Goal: Information Seeking & Learning: Check status

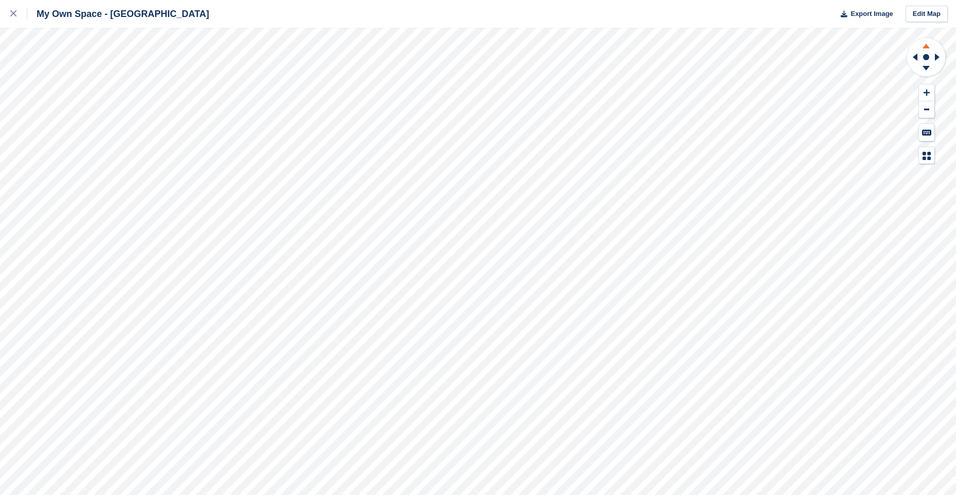
click at [927, 45] on icon at bounding box center [925, 44] width 27 height 13
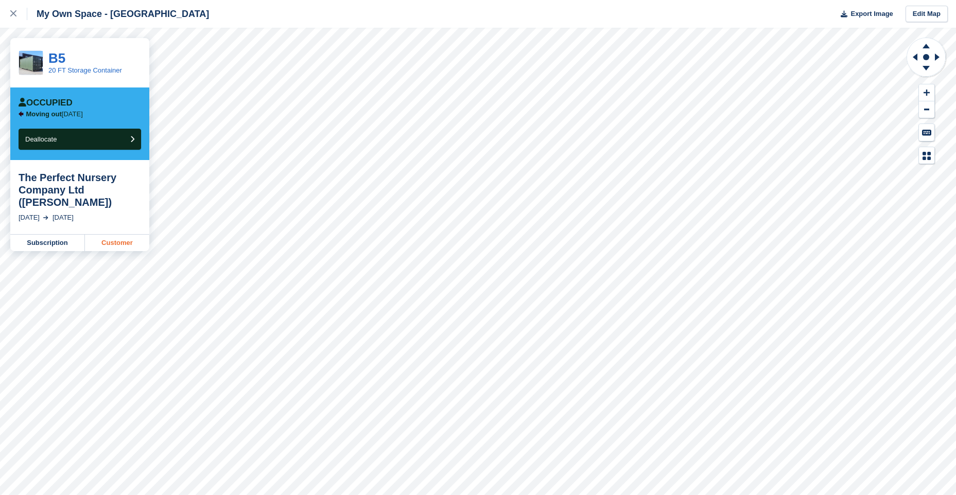
click at [123, 240] on link "Customer" at bounding box center [117, 243] width 64 height 16
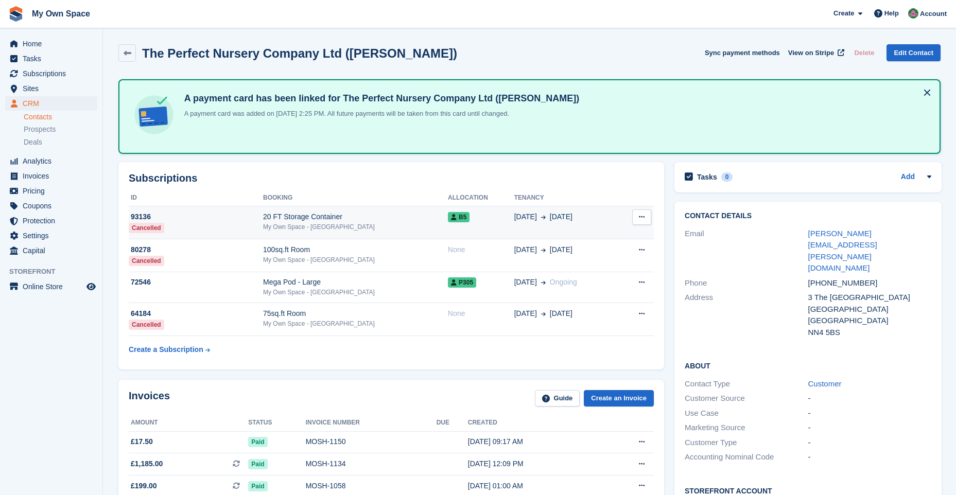
click at [640, 217] on icon at bounding box center [642, 217] width 6 height 7
click at [556, 218] on div "30 Jun 30 Sep" at bounding box center [566, 216] width 104 height 11
click at [448, 214] on span "B5" at bounding box center [459, 217] width 22 height 10
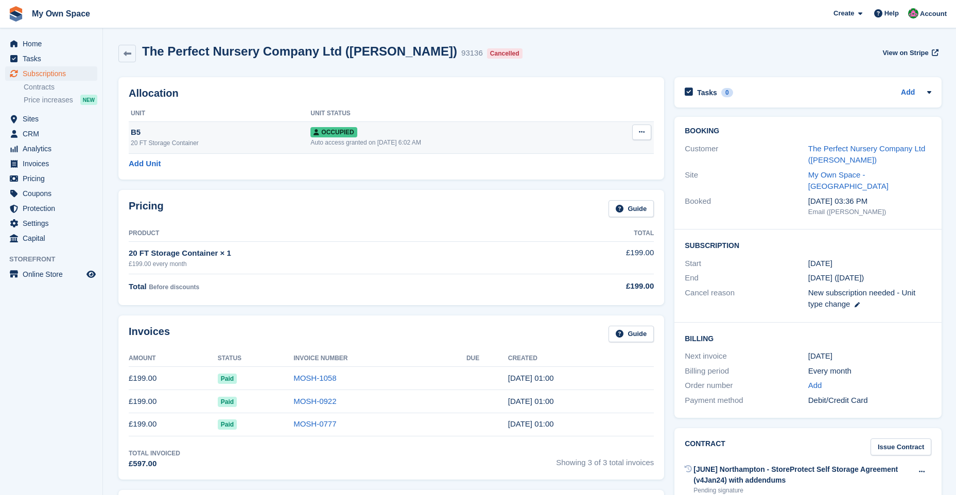
click at [337, 130] on span "Occupied" at bounding box center [333, 132] width 46 height 10
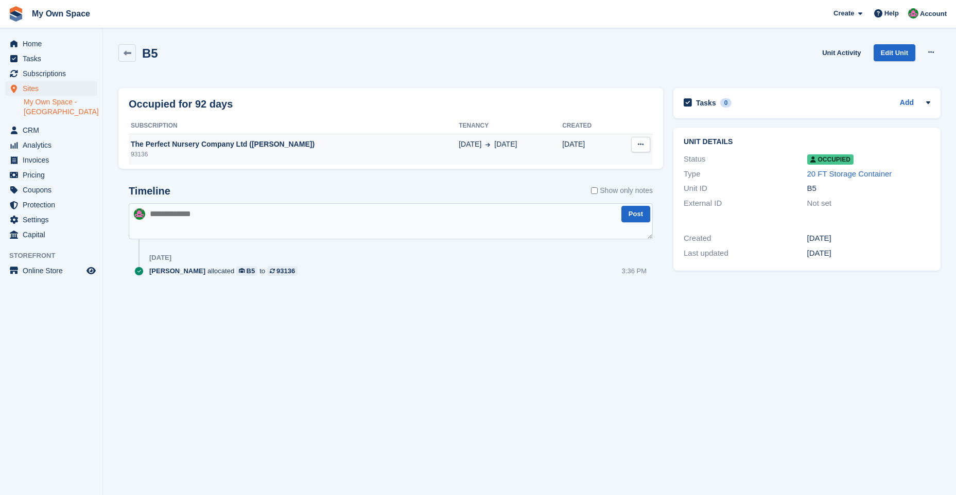
click at [331, 146] on div "The Perfect Nursery Company Ltd ([PERSON_NAME])" at bounding box center [294, 144] width 330 height 11
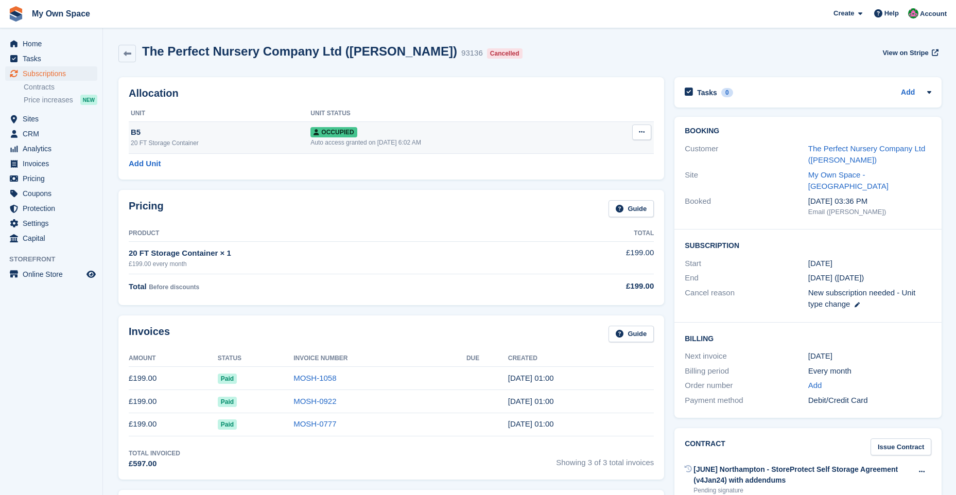
click at [171, 143] on div "20 FT Storage Container" at bounding box center [221, 142] width 180 height 9
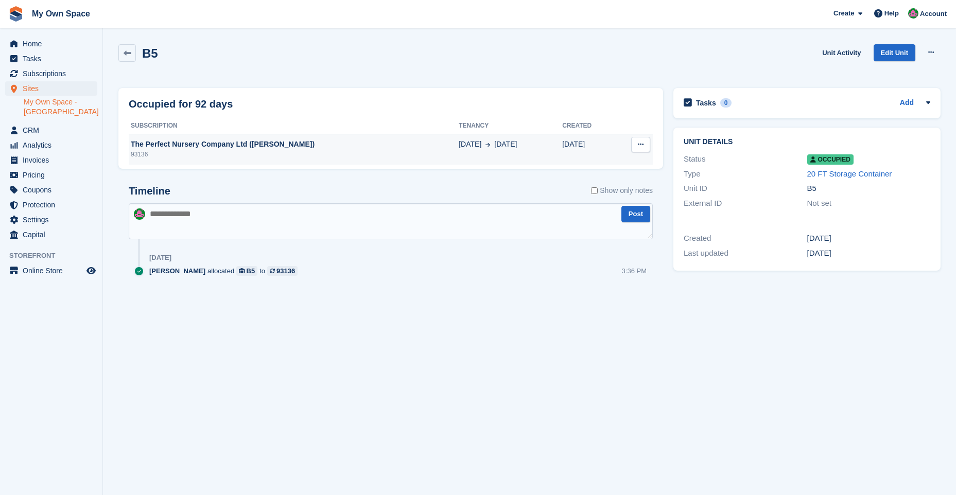
click at [636, 142] on button at bounding box center [640, 144] width 19 height 15
click at [582, 165] on p "Deallocate" at bounding box center [601, 164] width 90 height 13
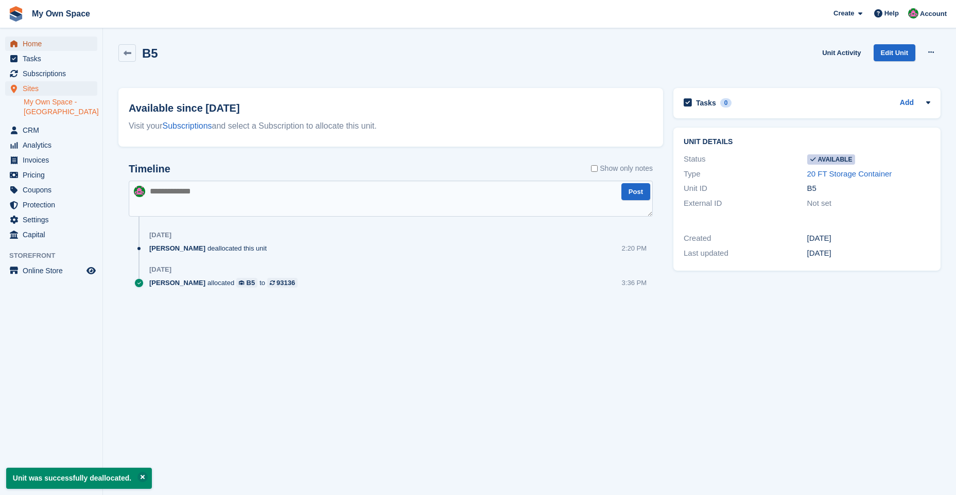
click at [47, 46] on span "Home" at bounding box center [54, 44] width 62 height 14
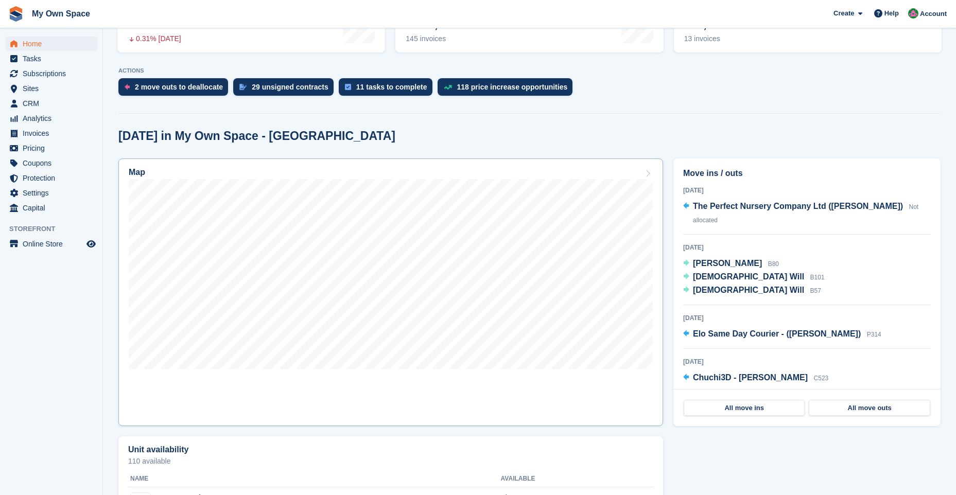
scroll to position [206, 0]
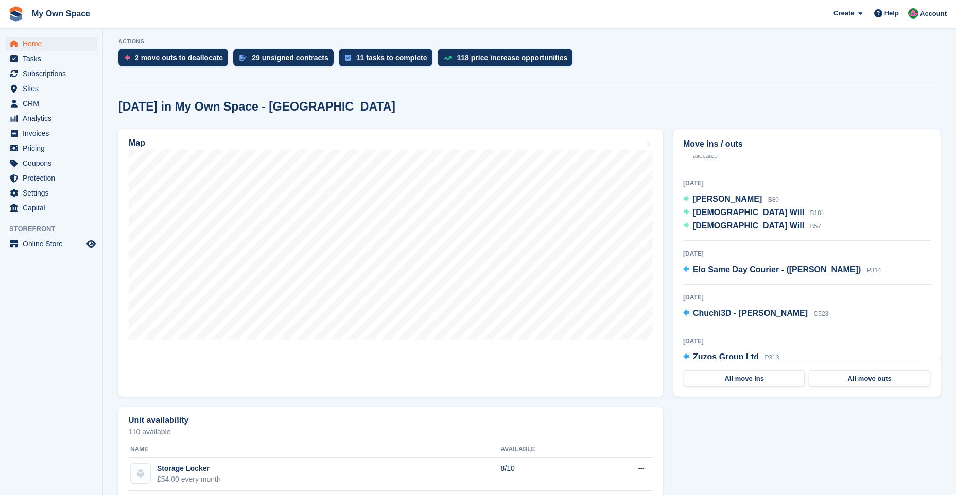
scroll to position [51, 0]
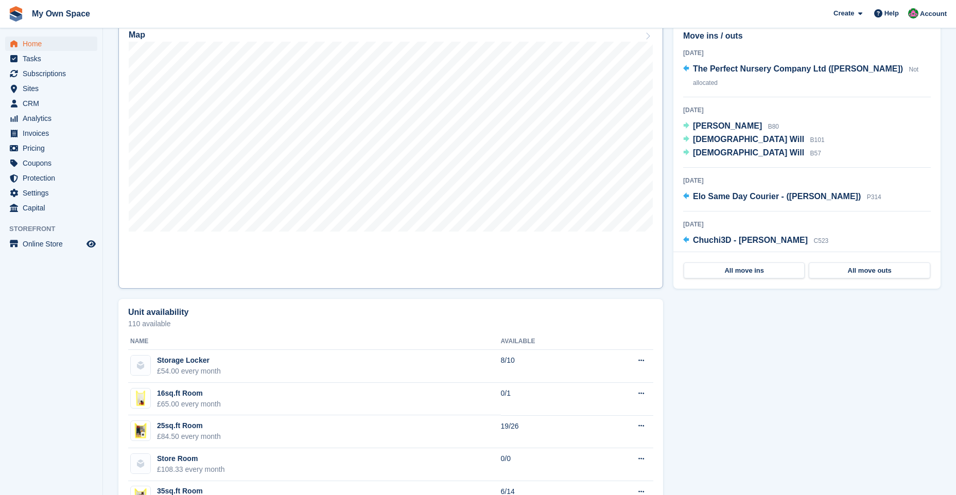
scroll to position [309, 0]
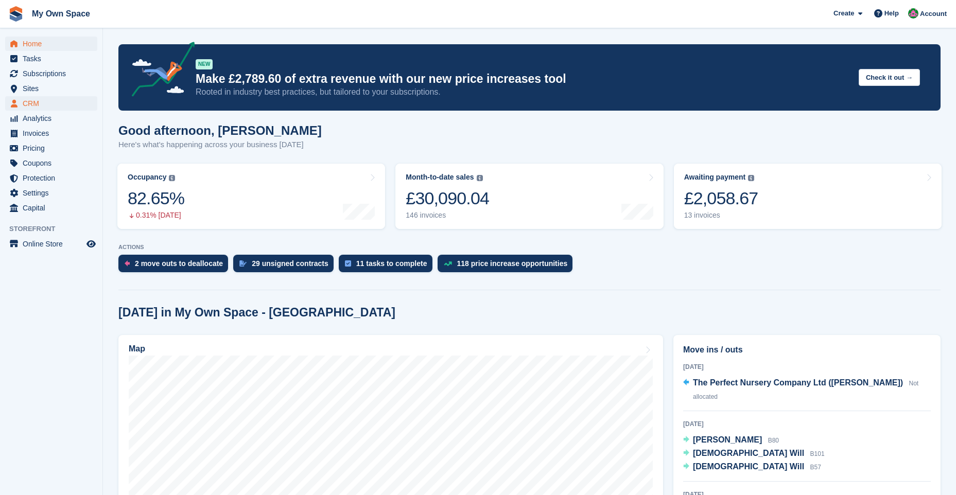
scroll to position [309, 0]
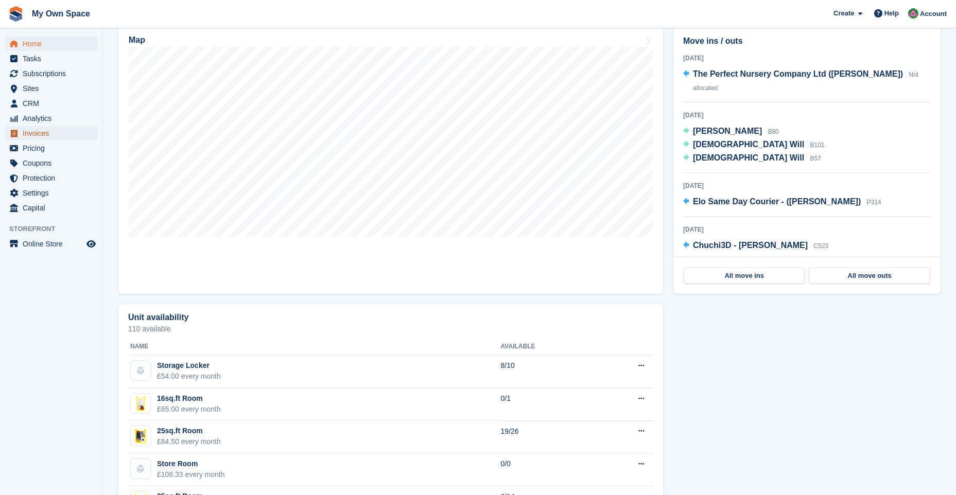
click at [52, 133] on span "Invoices" at bounding box center [54, 133] width 62 height 14
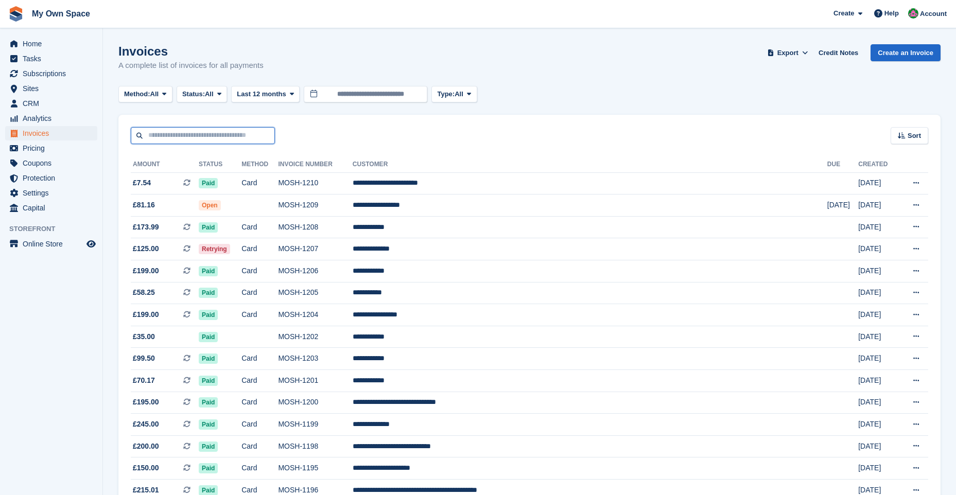
click at [204, 136] on input "text" at bounding box center [203, 135] width 144 height 17
type input "****"
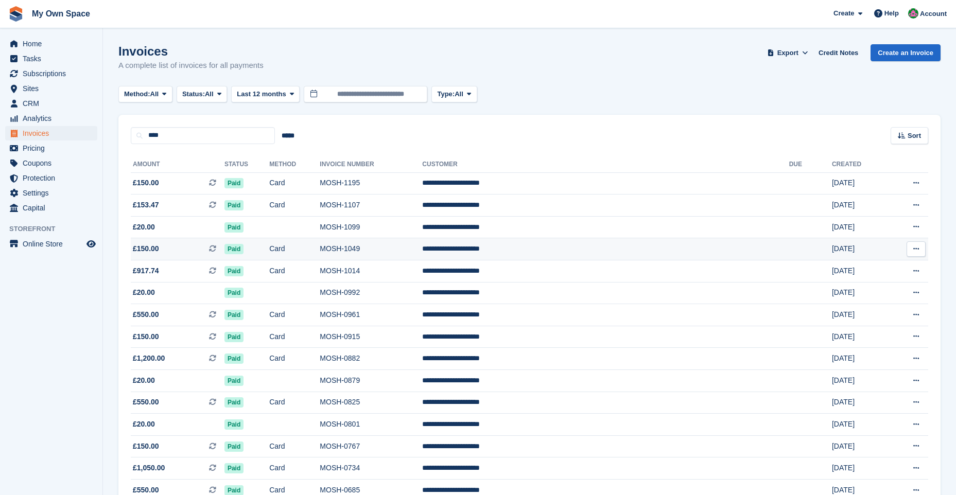
click at [422, 251] on td "MOSH-1049" at bounding box center [371, 249] width 102 height 22
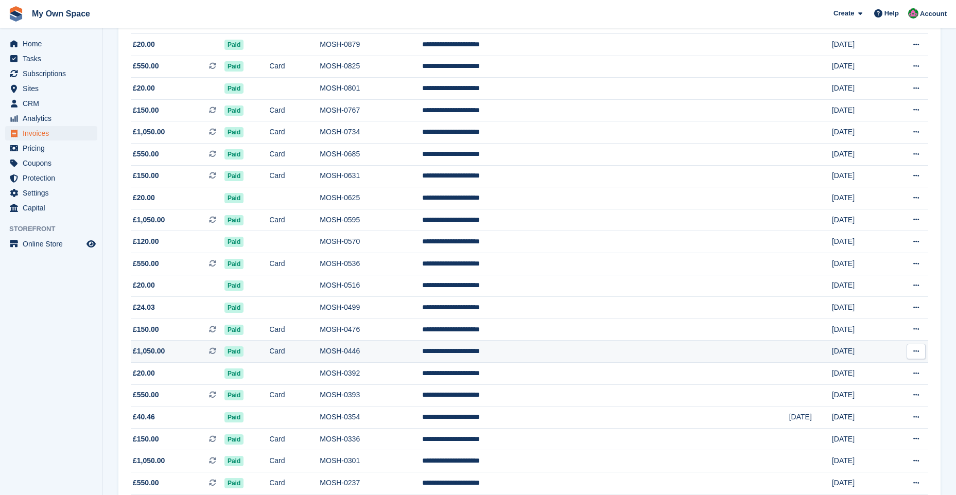
scroll to position [360, 0]
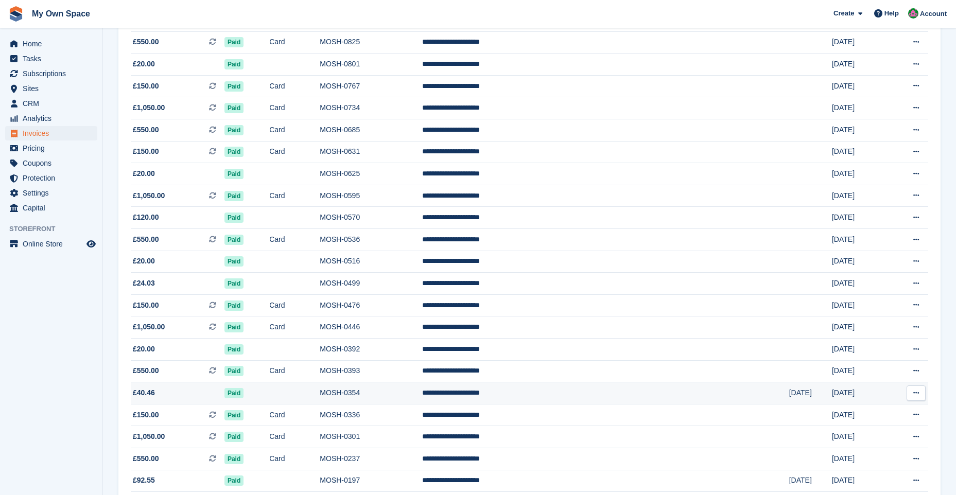
click at [422, 390] on td "MOSH-0354" at bounding box center [371, 393] width 102 height 22
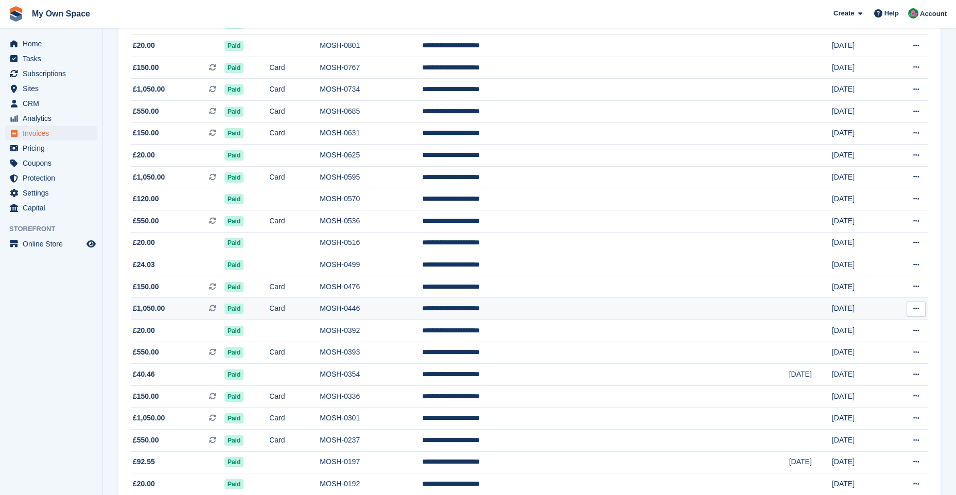
scroll to position [412, 0]
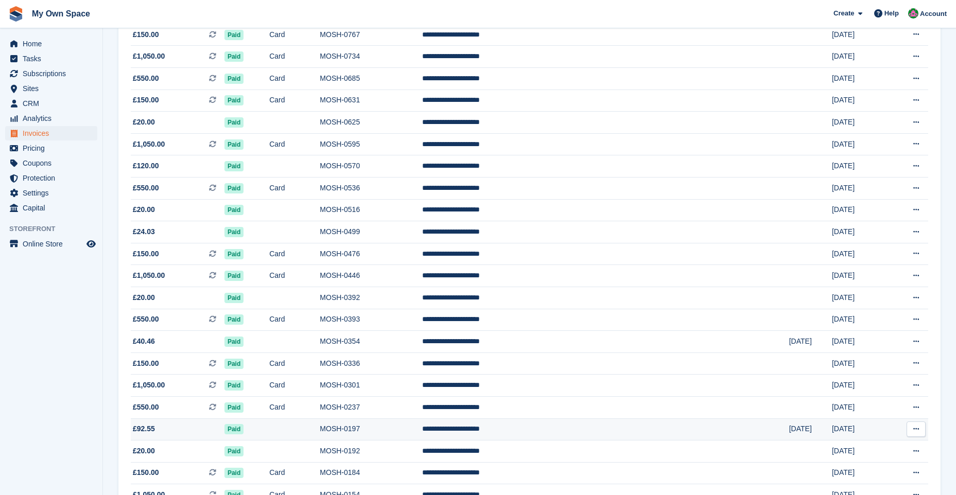
click at [422, 426] on td "MOSH-0197" at bounding box center [371, 429] width 102 height 22
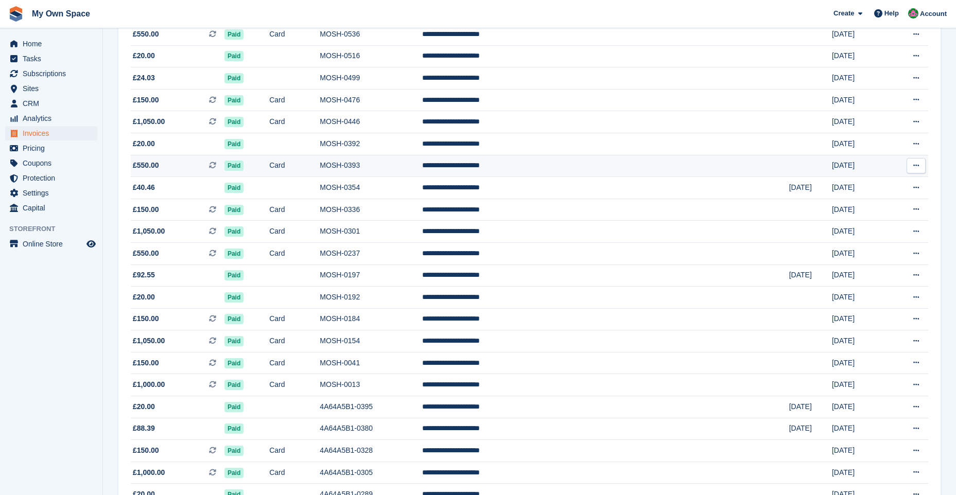
scroll to position [566, 0]
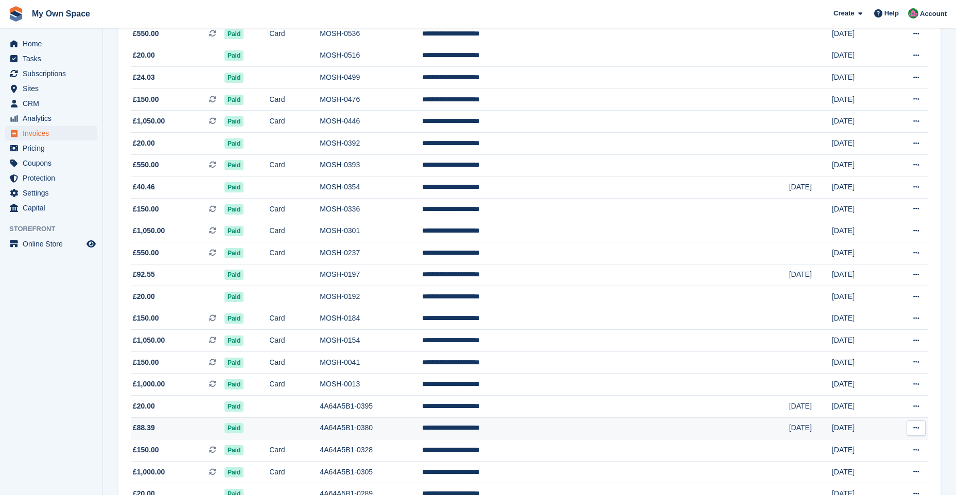
click at [422, 426] on td "4A64A5B1-0380" at bounding box center [371, 428] width 102 height 22
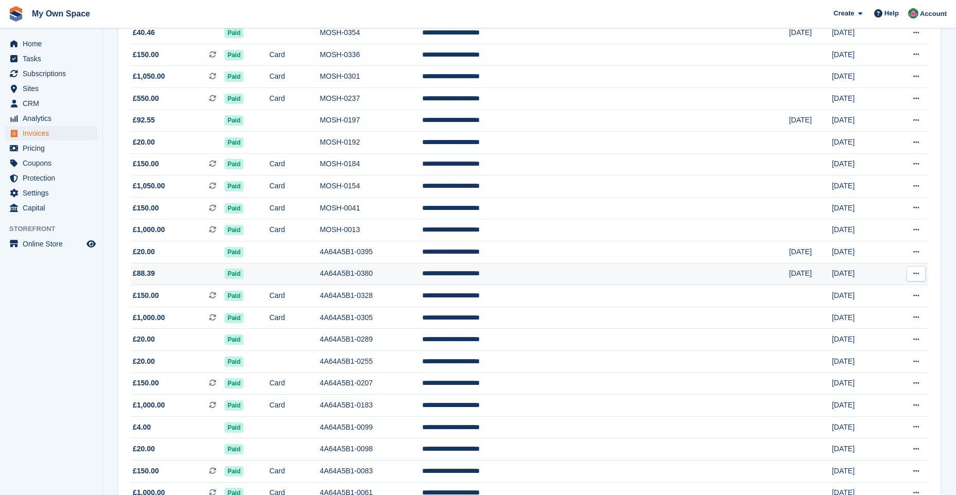
scroll to position [772, 0]
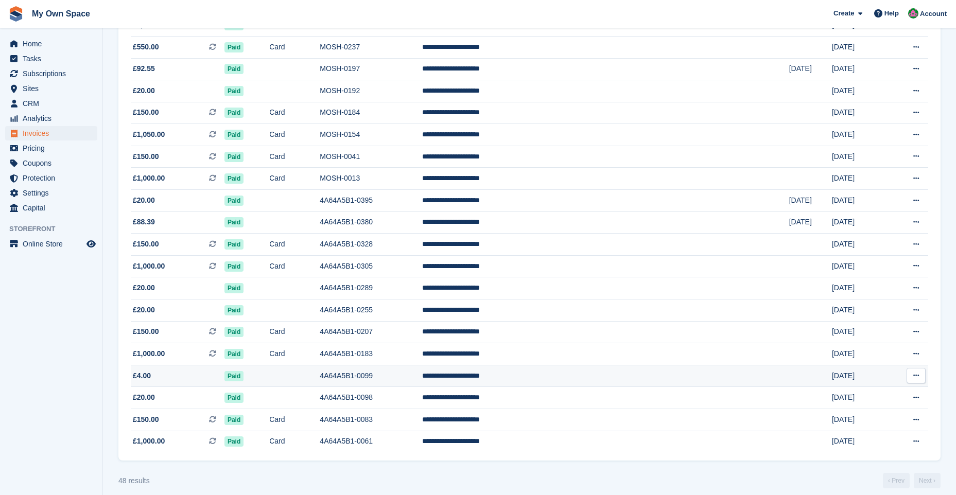
click at [422, 381] on td "4A64A5B1-0099" at bounding box center [371, 376] width 102 height 22
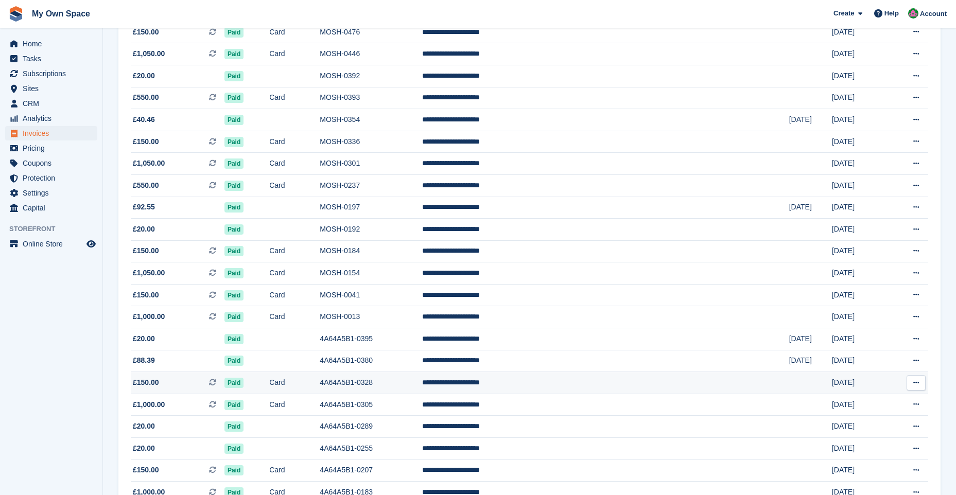
scroll to position [617, 0]
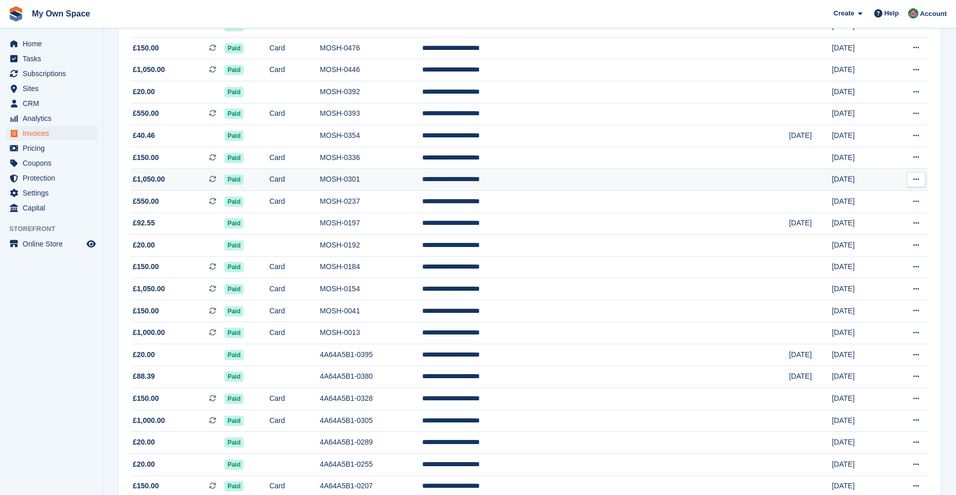
click at [422, 176] on td "MOSH-0301" at bounding box center [371, 180] width 102 height 22
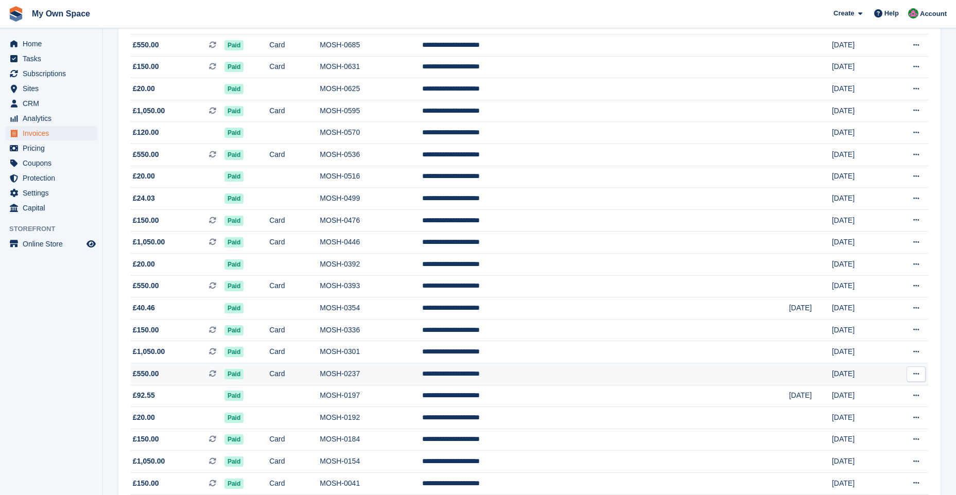
scroll to position [463, 0]
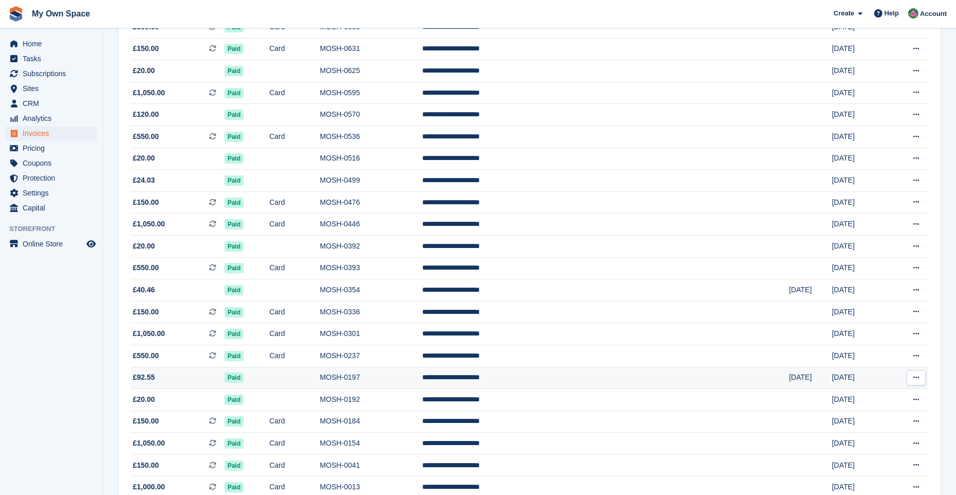
click at [192, 377] on span "£92.55" at bounding box center [178, 377] width 94 height 11
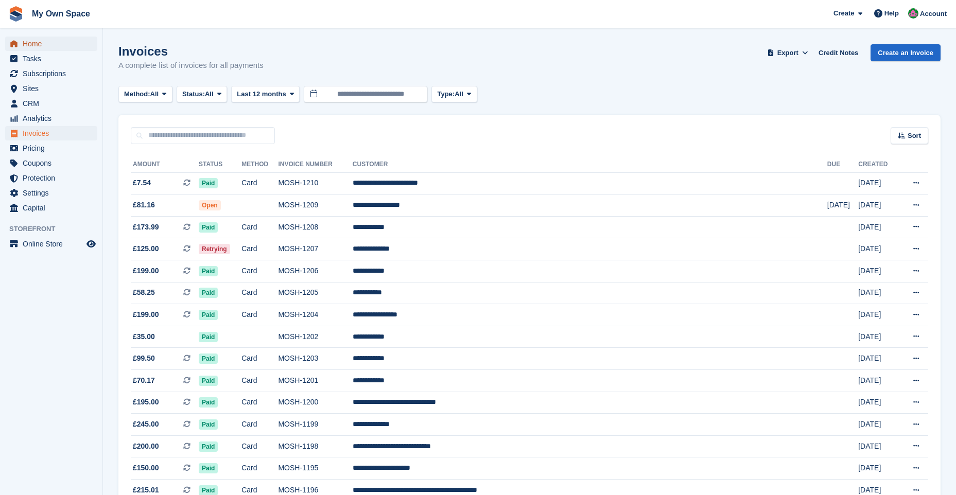
click at [41, 48] on span "Home" at bounding box center [54, 44] width 62 height 14
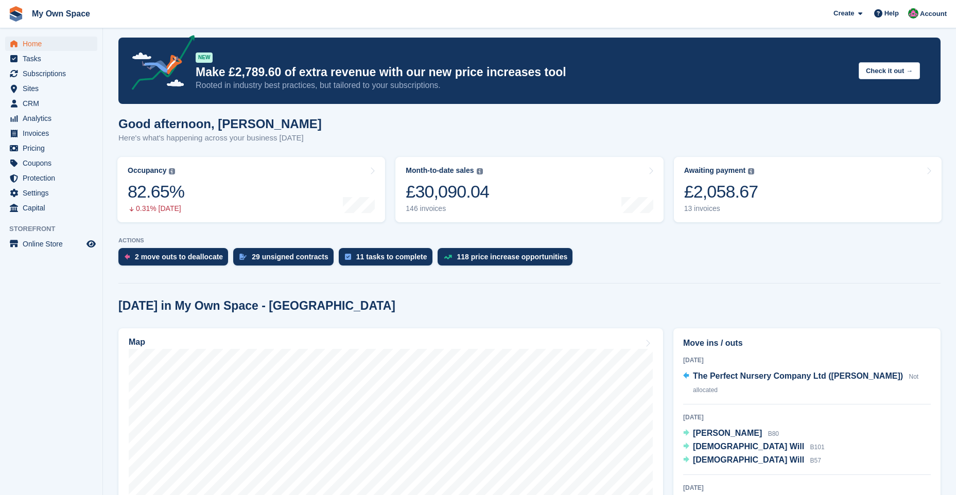
scroll to position [206, 0]
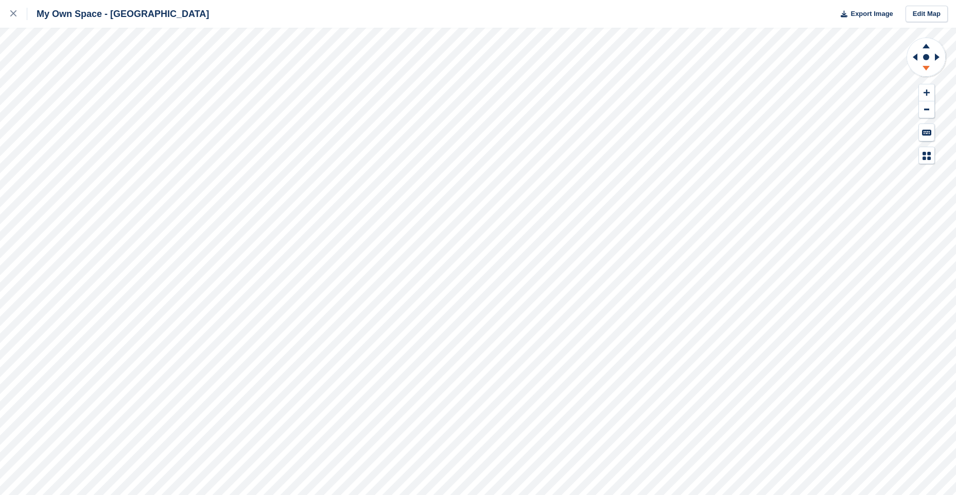
click at [927, 69] on icon at bounding box center [925, 69] width 27 height 13
click at [926, 47] on icon at bounding box center [925, 46] width 7 height 5
click at [925, 70] on icon at bounding box center [925, 69] width 27 height 13
click at [927, 48] on icon at bounding box center [925, 46] width 7 height 5
click at [922, 67] on icon at bounding box center [925, 69] width 27 height 13
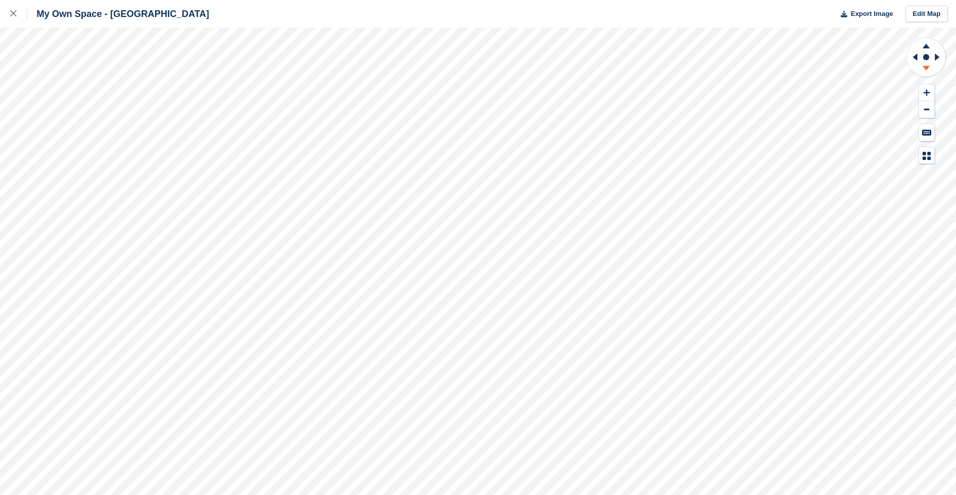
click at [925, 68] on icon at bounding box center [925, 68] width 7 height 5
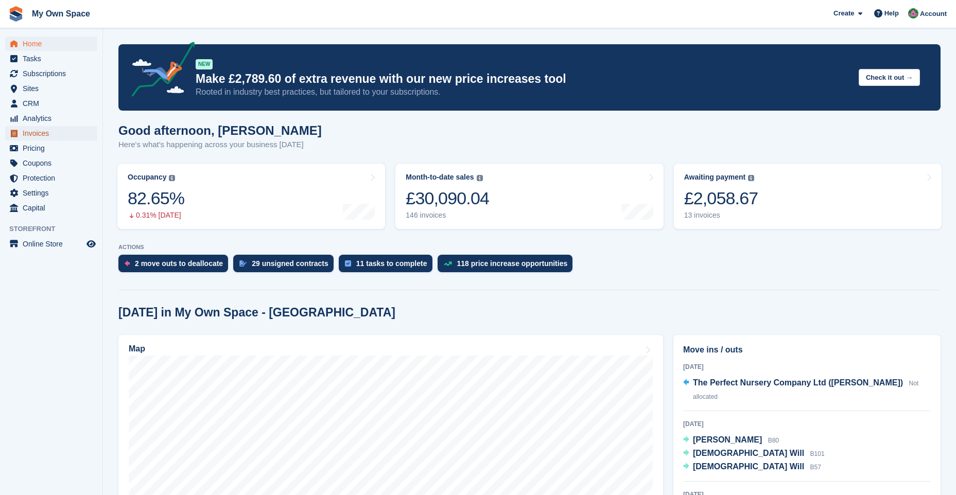
click at [53, 132] on span "Invoices" at bounding box center [54, 133] width 62 height 14
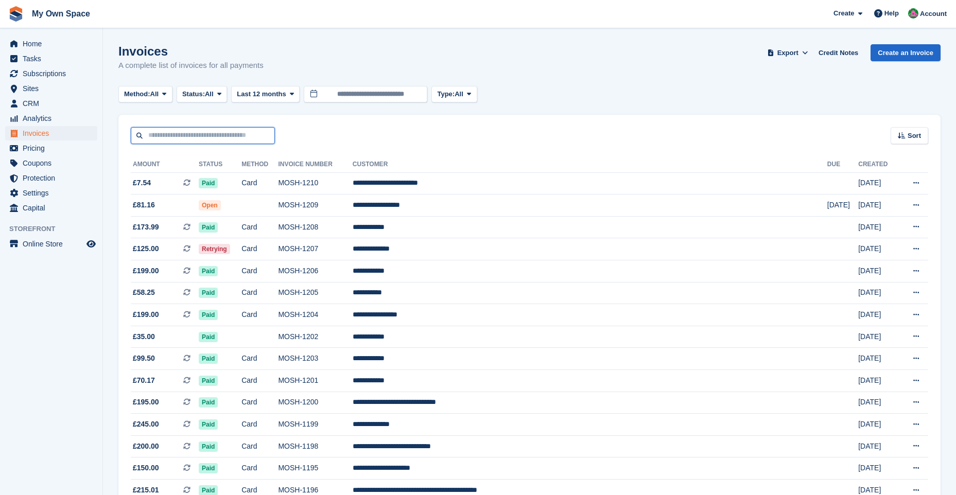
click at [174, 139] on input "text" at bounding box center [203, 135] width 144 height 17
type input "*****"
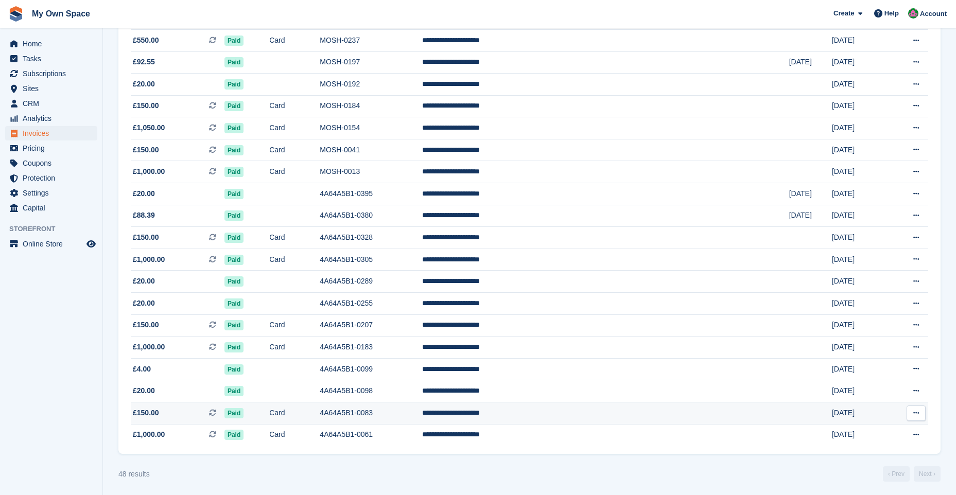
scroll to position [781, 0]
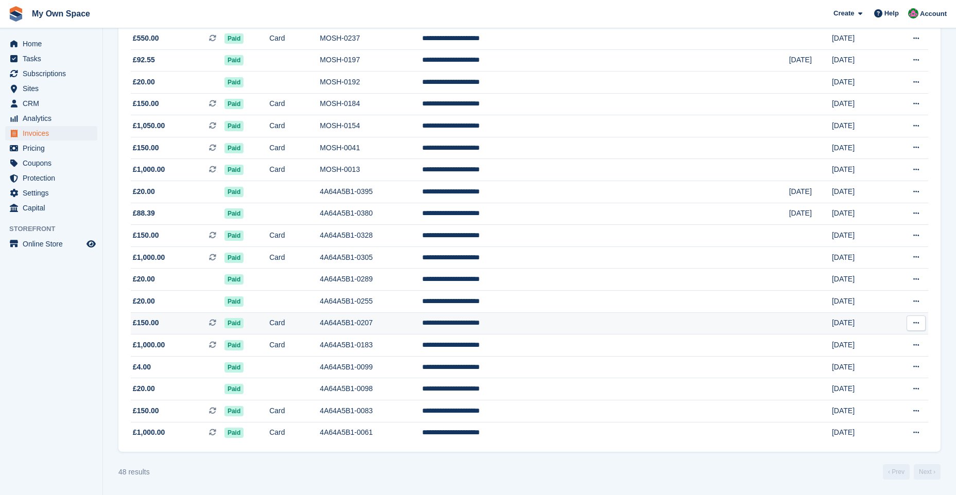
click at [195, 325] on span "£150.00 This is a recurring subscription invoice." at bounding box center [178, 322] width 94 height 11
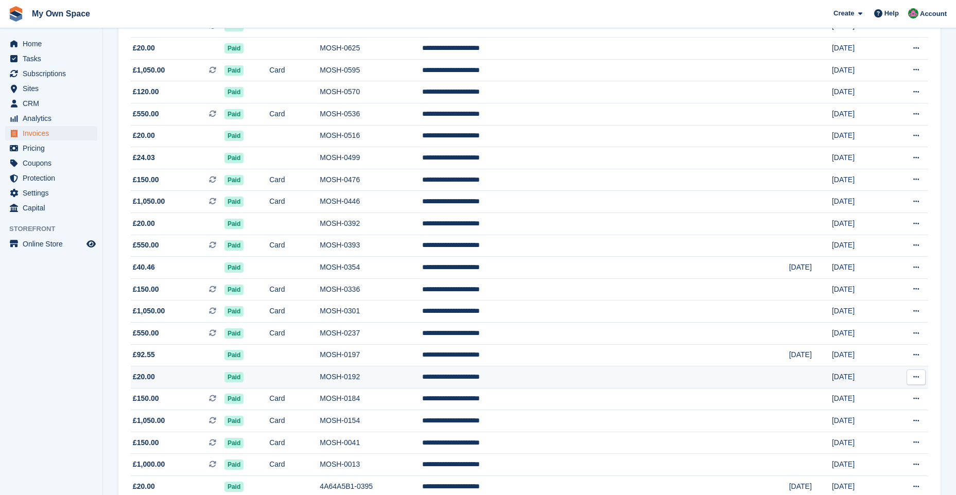
scroll to position [472, 0]
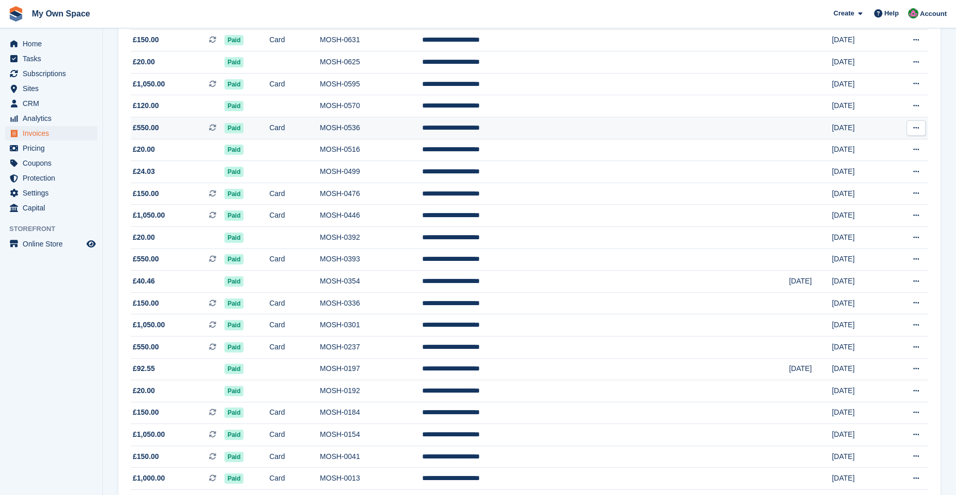
click at [182, 125] on span "£550.00 This is a recurring subscription invoice." at bounding box center [178, 127] width 94 height 11
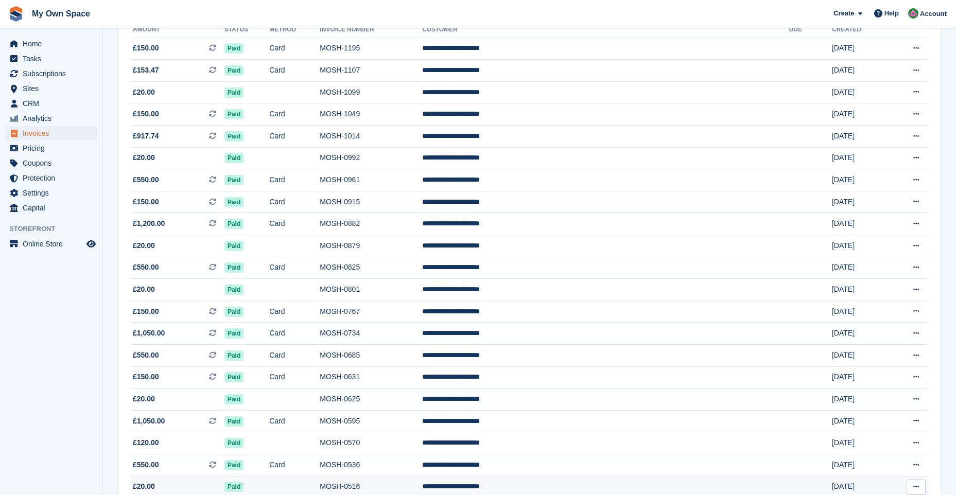
scroll to position [112, 0]
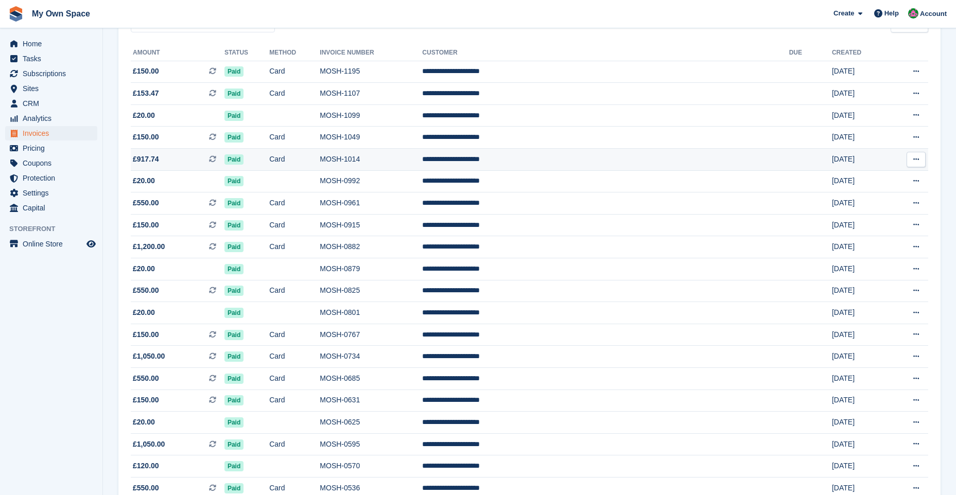
click at [173, 161] on span "£917.74 This is a recurring subscription invoice." at bounding box center [178, 159] width 94 height 11
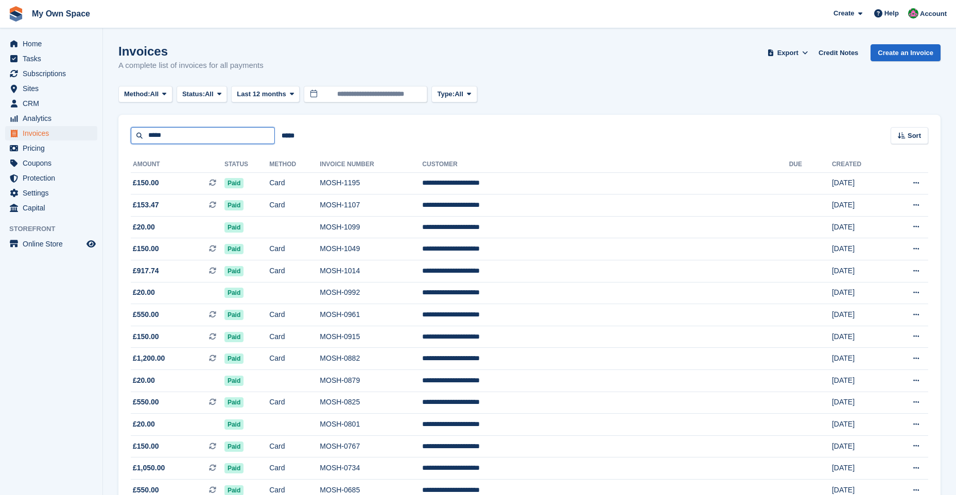
drag, startPoint x: 164, startPoint y: 134, endPoint x: 127, endPoint y: 131, distance: 37.2
click at [127, 131] on div "***** ***** Sort Sort by Date created Created (oldest first) Created (newest fi…" at bounding box center [529, 129] width 822 height 29
type input "***"
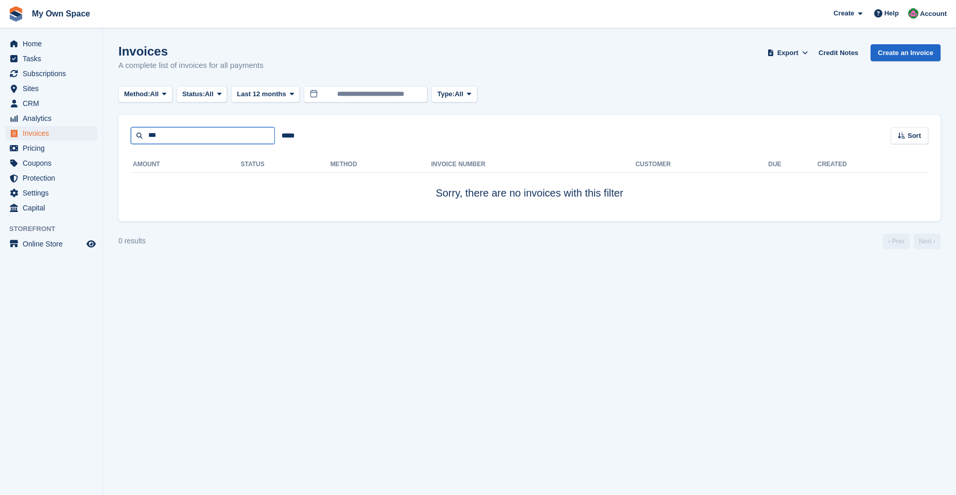
drag, startPoint x: 168, startPoint y: 137, endPoint x: 122, endPoint y: 136, distance: 45.3
click at [122, 136] on div "*** ***** Sort Sort by Date created Created (oldest first) Created (newest firs…" at bounding box center [529, 129] width 822 height 29
click at [44, 43] on span "Home" at bounding box center [54, 44] width 62 height 14
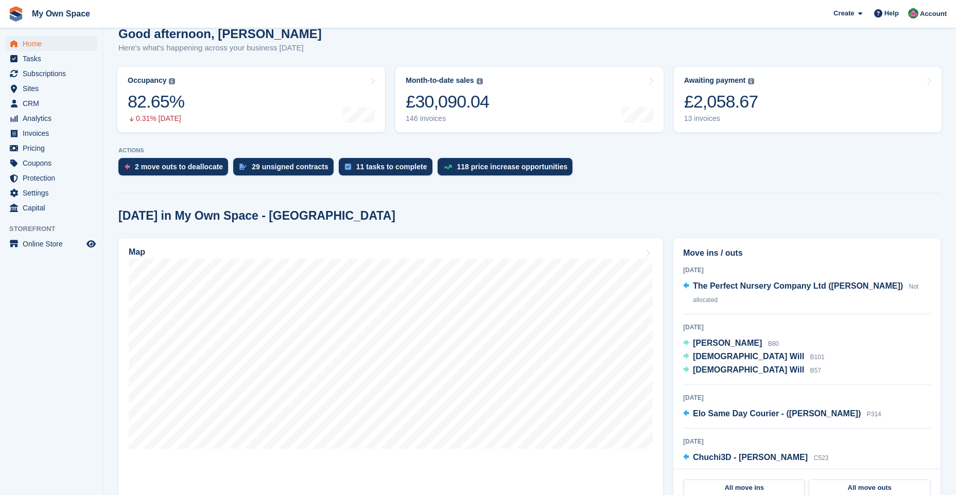
scroll to position [103, 0]
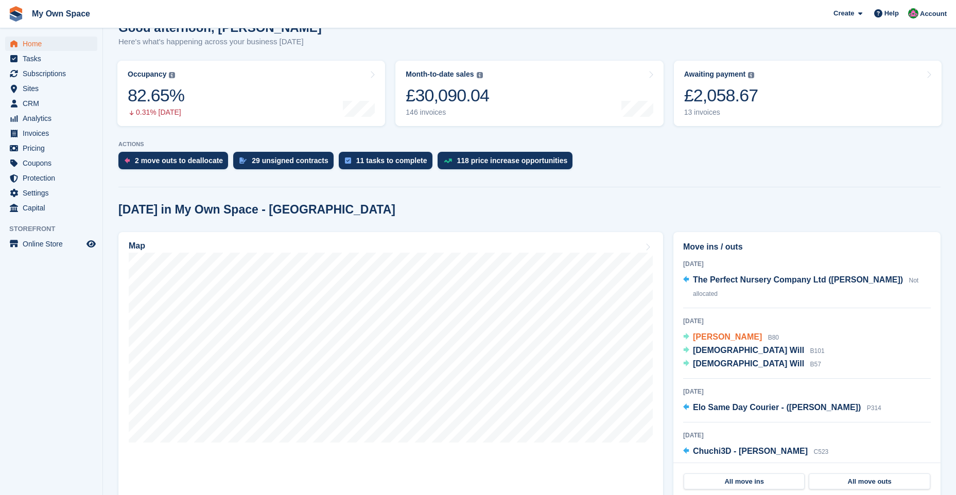
click at [727, 338] on span "[PERSON_NAME]" at bounding box center [727, 336] width 69 height 9
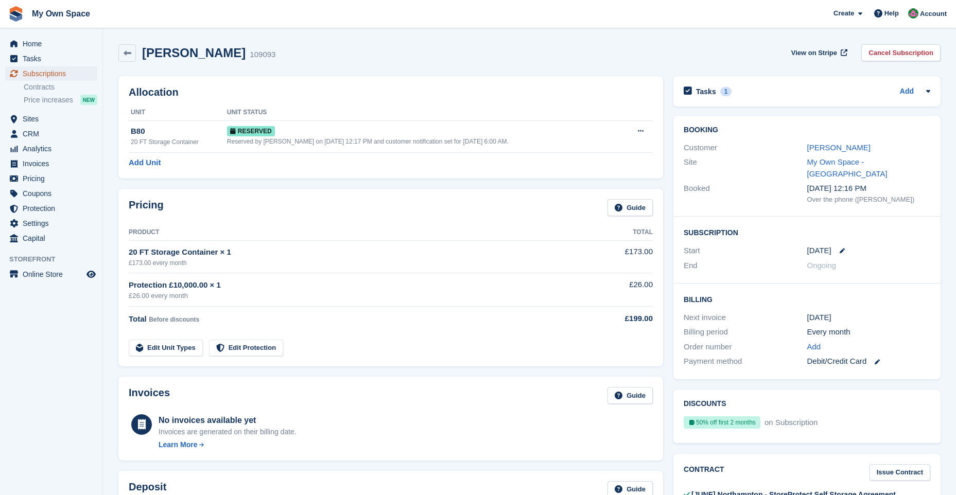
click at [78, 70] on span "Subscriptions" at bounding box center [54, 73] width 62 height 14
